Goal: Task Accomplishment & Management: Complete application form

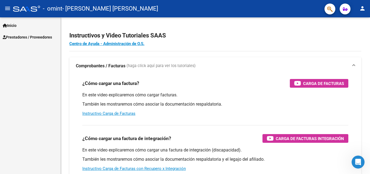
click at [36, 35] on span "Prestadores / Proveedores" at bounding box center [27, 37] width 49 height 6
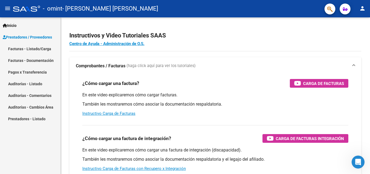
click at [36, 47] on link "Facturas - Listado/Carga" at bounding box center [30, 49] width 60 height 12
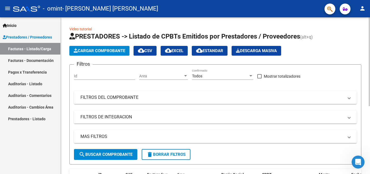
click at [104, 51] on span "Cargar Comprobante" at bounding box center [99, 50] width 51 height 5
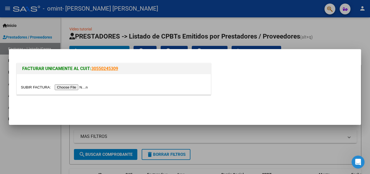
click at [76, 87] on input "file" at bounding box center [55, 87] width 68 height 6
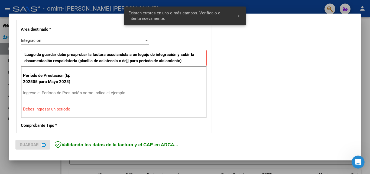
scroll to position [122, 0]
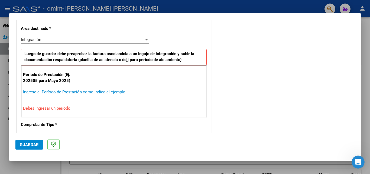
click at [81, 89] on input "Ingrese el Período de Prestación como indica el ejemplo" at bounding box center [85, 91] width 125 height 5
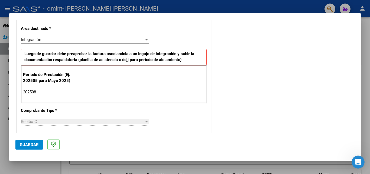
type input "202508"
click at [220, 71] on div "COMENTARIOS Comentarios del Prestador / Gerenciador:" at bounding box center [283, 139] width 142 height 471
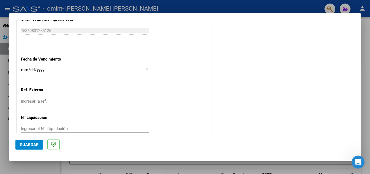
scroll to position [309, 0]
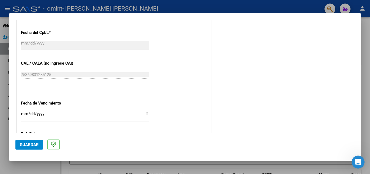
click at [33, 143] on span "Guardar" at bounding box center [29, 144] width 19 height 5
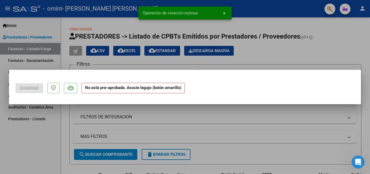
scroll to position [0, 0]
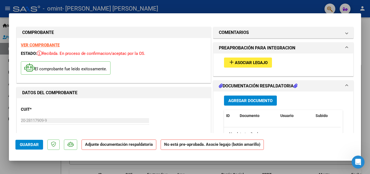
click at [246, 63] on span "Asociar Legajo" at bounding box center [251, 62] width 33 height 5
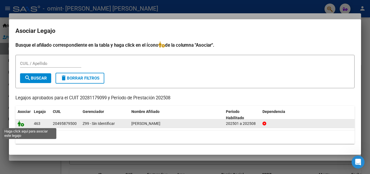
click at [22, 123] on icon at bounding box center [21, 123] width 6 height 6
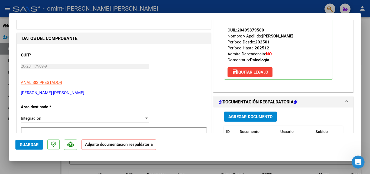
scroll to position [108, 0]
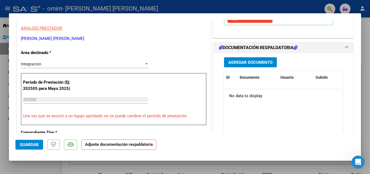
click at [256, 63] on span "Agregar Documento" at bounding box center [250, 62] width 44 height 5
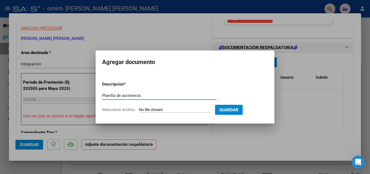
type input "Planilla de asistencia"
click at [183, 111] on input "Seleccionar Archivo" at bounding box center [175, 109] width 72 height 5
type input "C:\fakepath\[PERSON_NAME] - Asistencia Psicológica - [DATE].pdf"
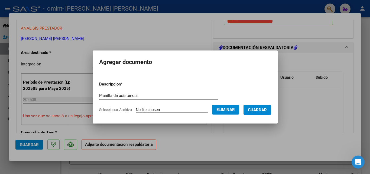
click at [260, 108] on span "Guardar" at bounding box center [257, 109] width 19 height 5
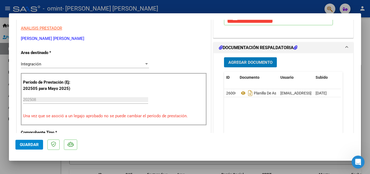
scroll to position [244, 0]
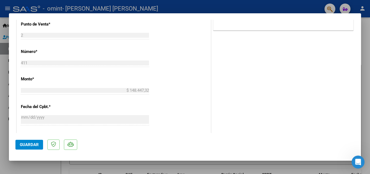
click at [36, 146] on span "Guardar" at bounding box center [29, 144] width 19 height 5
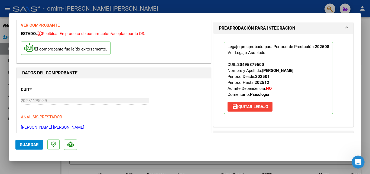
scroll to position [0, 0]
